Goal: Task Accomplishment & Management: Use online tool/utility

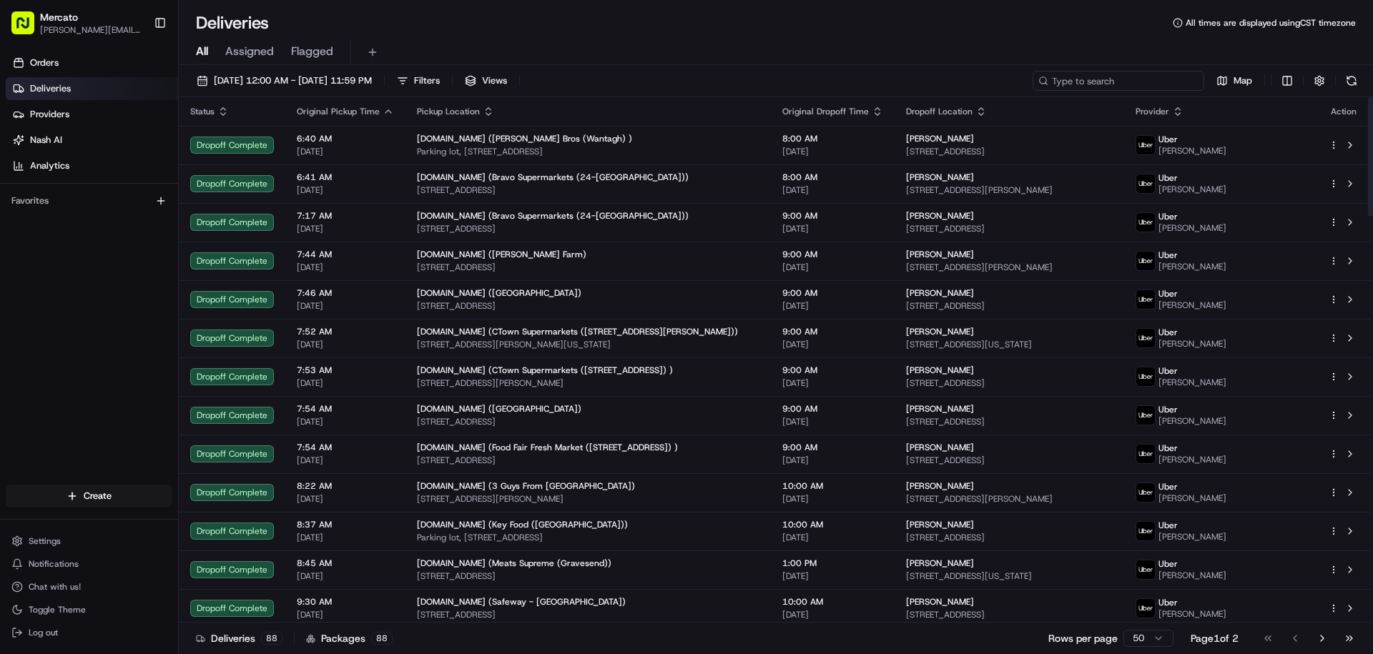
click at [1100, 91] on input at bounding box center [1118, 81] width 172 height 20
paste input "job_MXwcKoX77wm9RsuwmLRF9H"
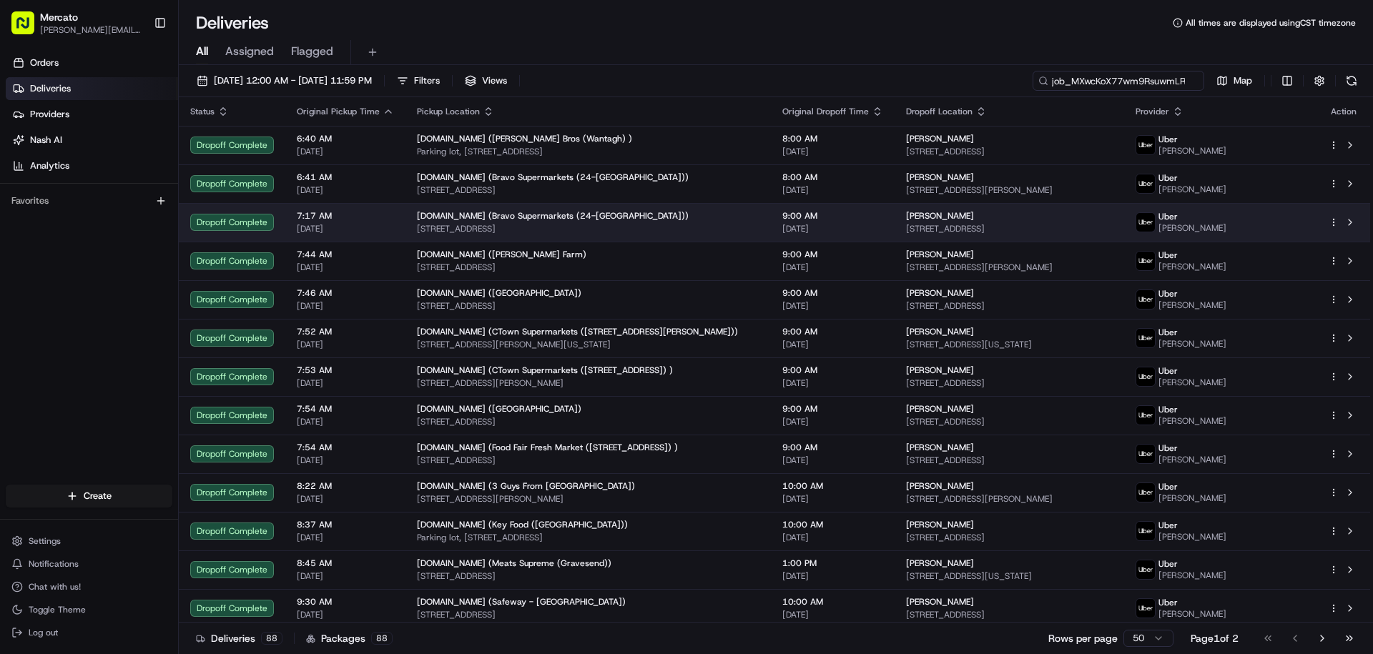
scroll to position [0, 59]
type input "job_MXwcKoX77wm9RsuwmLRF9H"
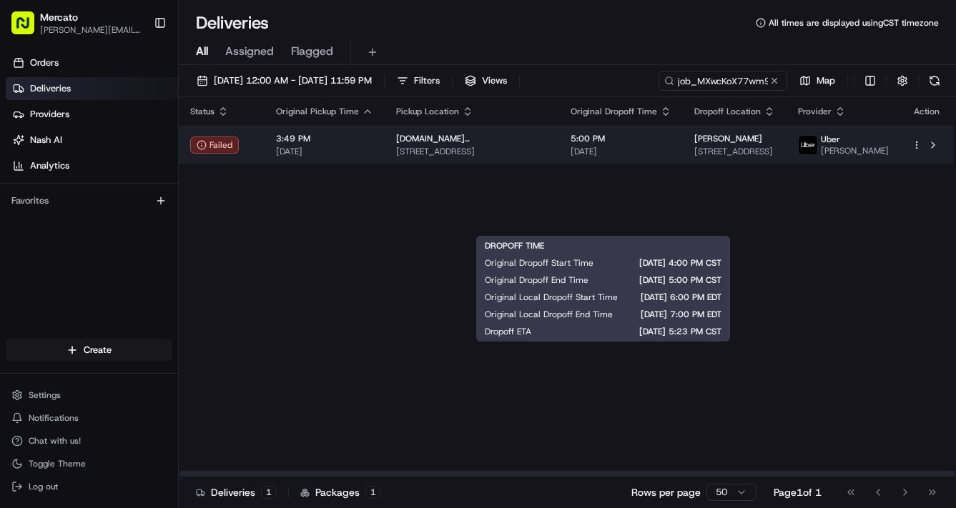
click at [671, 144] on span "5:00 PM" at bounding box center [620, 138] width 101 height 11
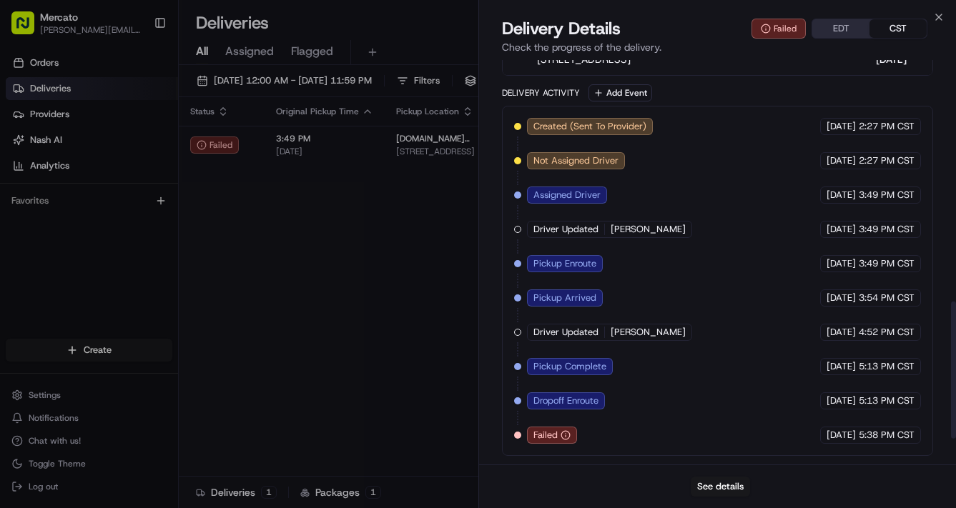
scroll to position [666, 0]
click at [718, 480] on button "See details" at bounding box center [720, 487] width 59 height 20
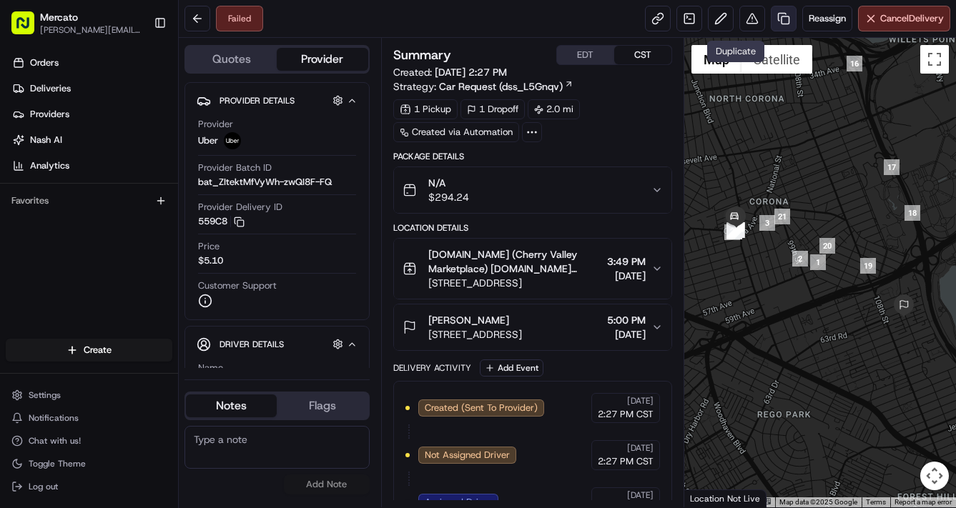
click at [771, 28] on link at bounding box center [784, 19] width 26 height 26
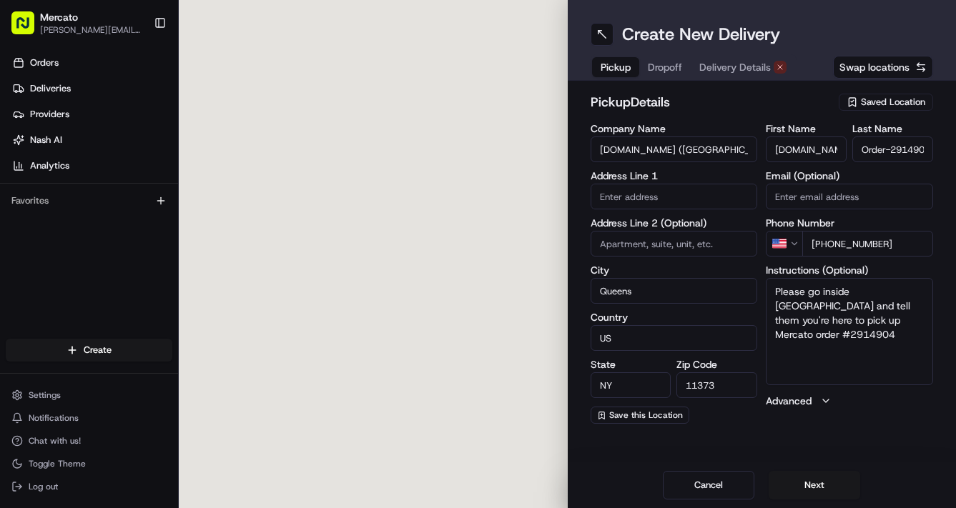
type input "[STREET_ADDRESS]"
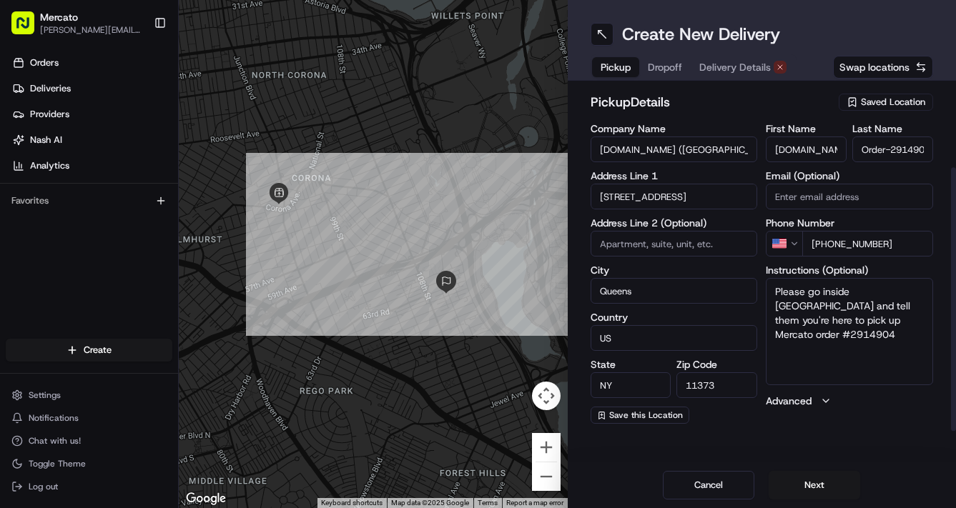
scroll to position [11, 0]
click at [821, 475] on button "Next" at bounding box center [815, 485] width 92 height 29
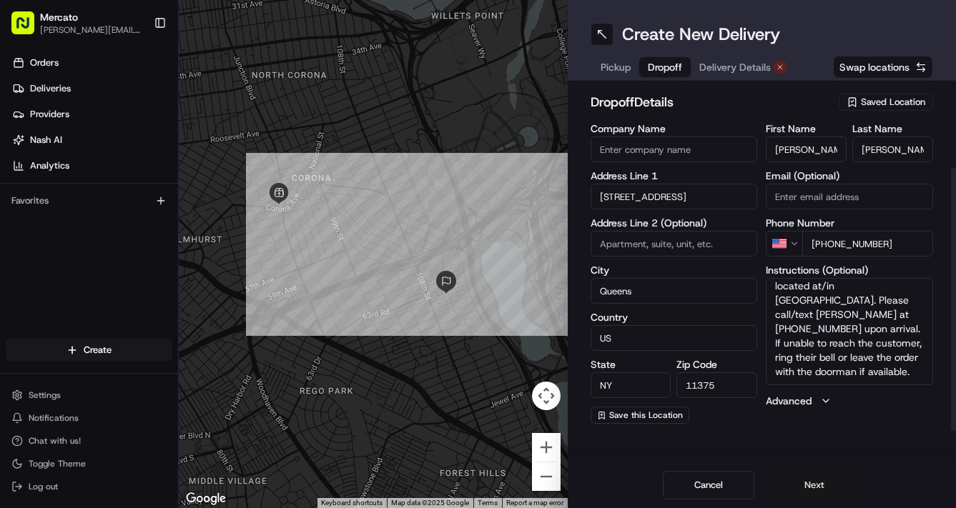
scroll to position [114, 0]
click at [846, 471] on button "Next" at bounding box center [815, 485] width 92 height 29
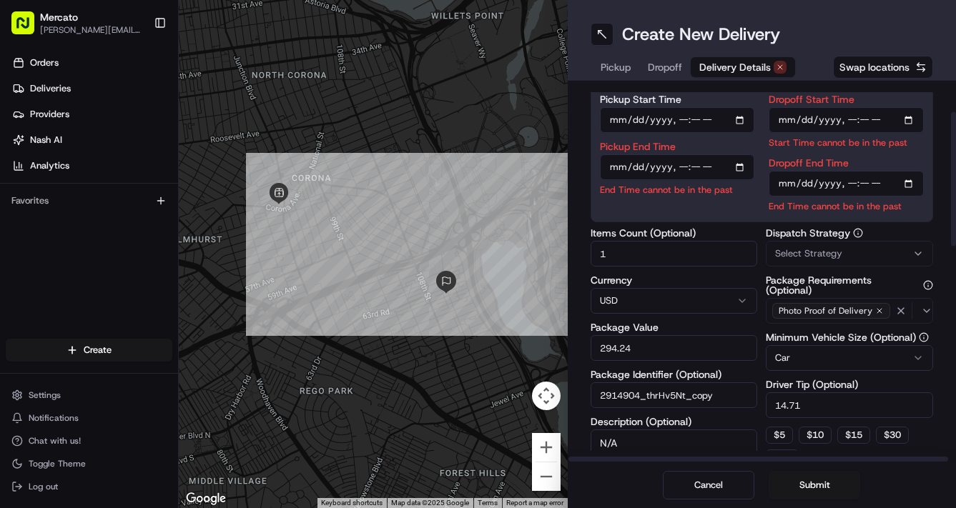
scroll to position [0, 0]
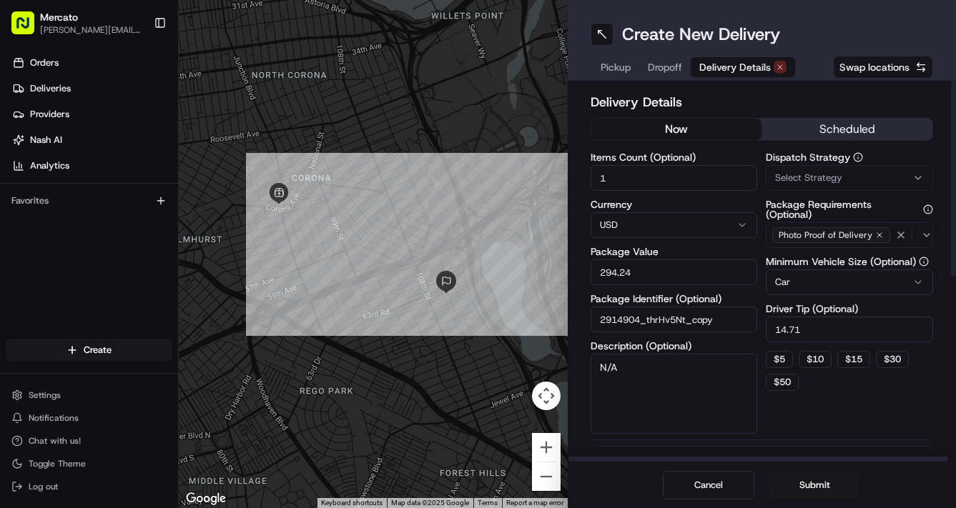
click at [710, 140] on button "now" at bounding box center [676, 129] width 171 height 21
click at [648, 191] on input "1" at bounding box center [674, 178] width 167 height 26
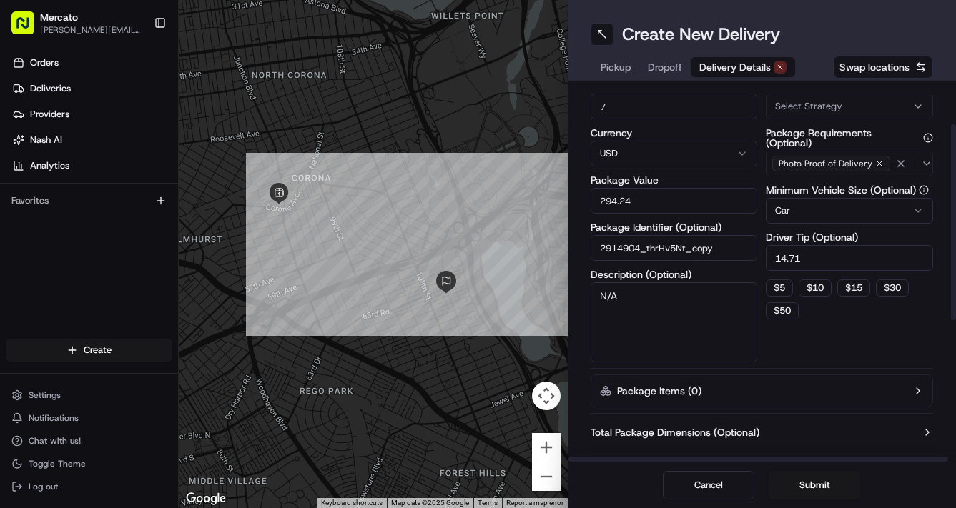
type input "7"
click at [849, 275] on html "Mercato [PERSON_NAME][EMAIL_ADDRESS][PERSON_NAME][DOMAIN_NAME] Toggle Sidebar O…" at bounding box center [478, 254] width 956 height 508
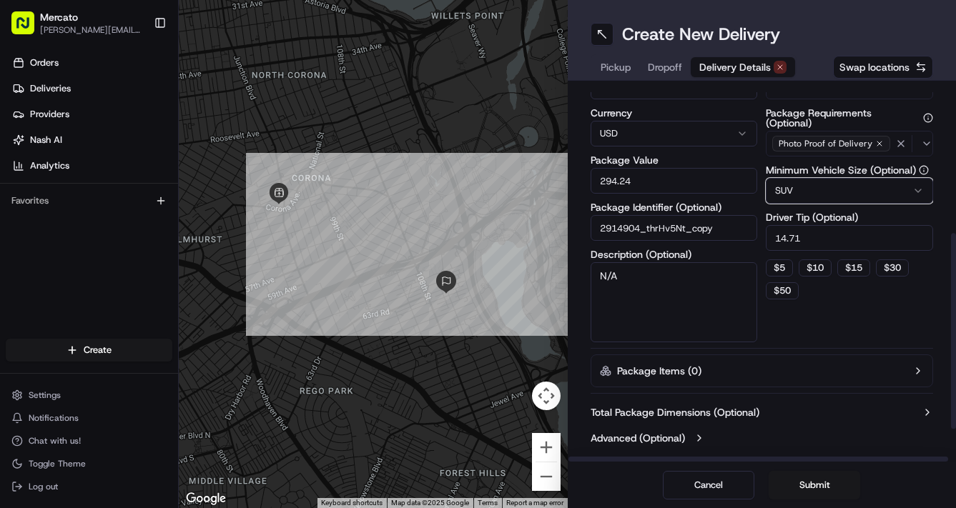
scroll to position [253, 0]
click at [828, 471] on button "Submit" at bounding box center [815, 485] width 92 height 29
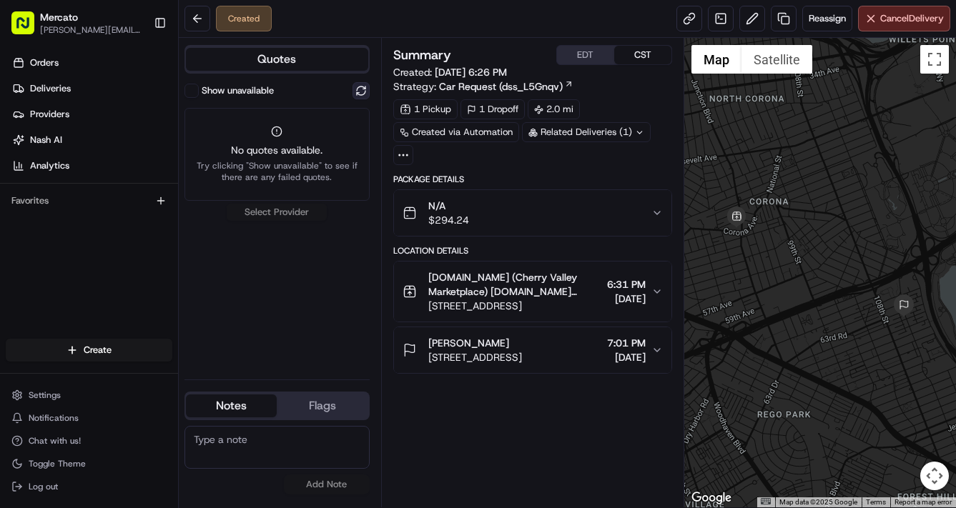
click at [370, 99] on button at bounding box center [360, 90] width 17 height 17
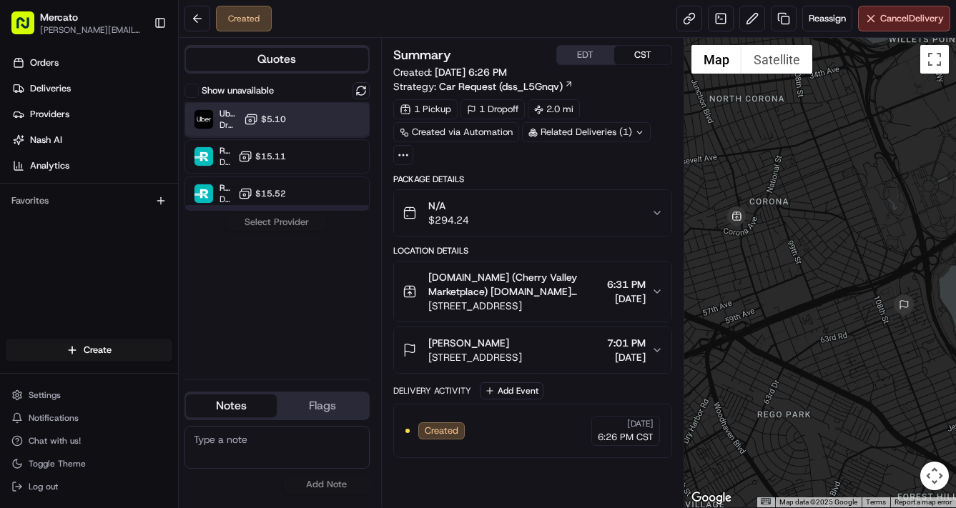
click at [359, 137] on div "Uber Dropoff ETA 44 minutes $5.10" at bounding box center [276, 119] width 185 height 34
click at [327, 231] on button "Assign Provider" at bounding box center [277, 222] width 102 height 17
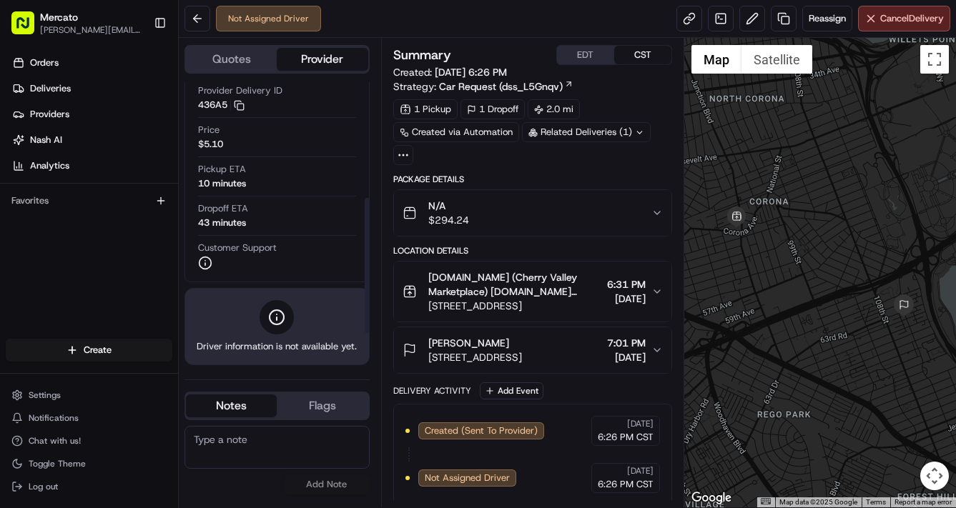
scroll to position [216, 0]
